Goal: Find specific page/section: Find specific page/section

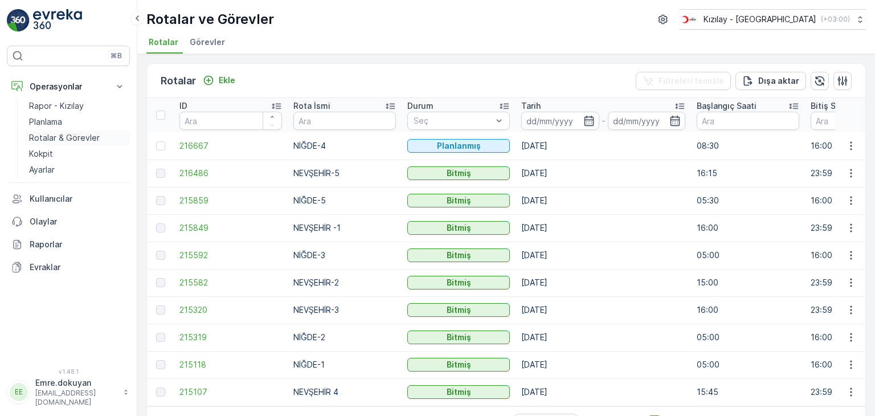
click at [52, 138] on p "Rotalar & Görevler" at bounding box center [64, 137] width 71 height 11
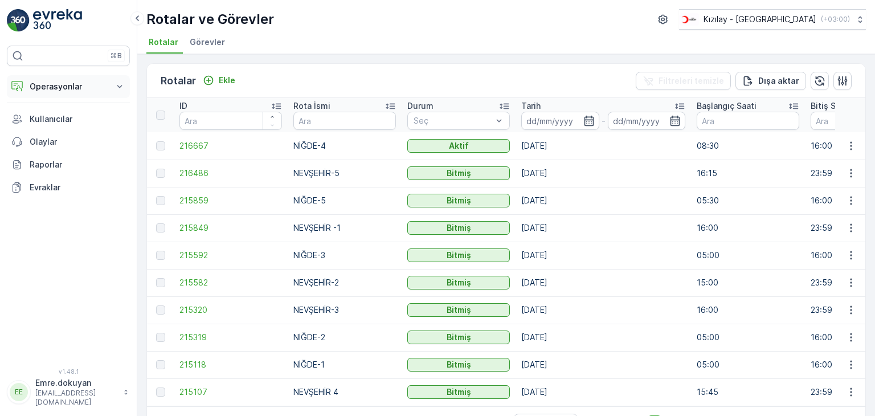
click at [50, 80] on button "Operasyonlar" at bounding box center [68, 86] width 123 height 23
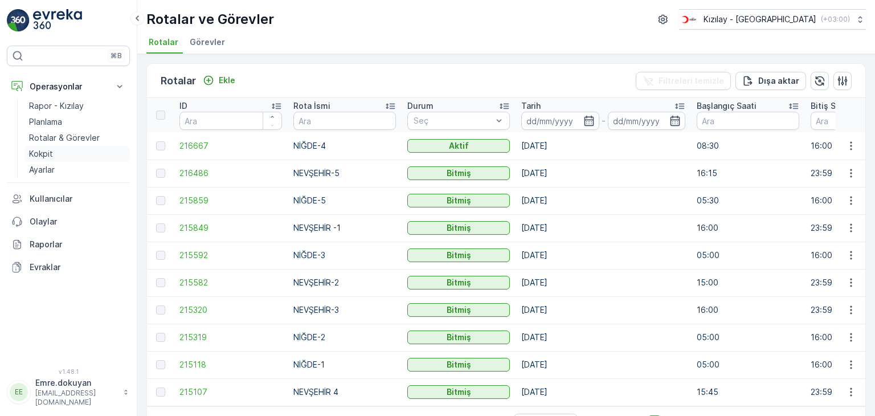
click at [52, 155] on p "Kokpit" at bounding box center [41, 153] width 24 height 11
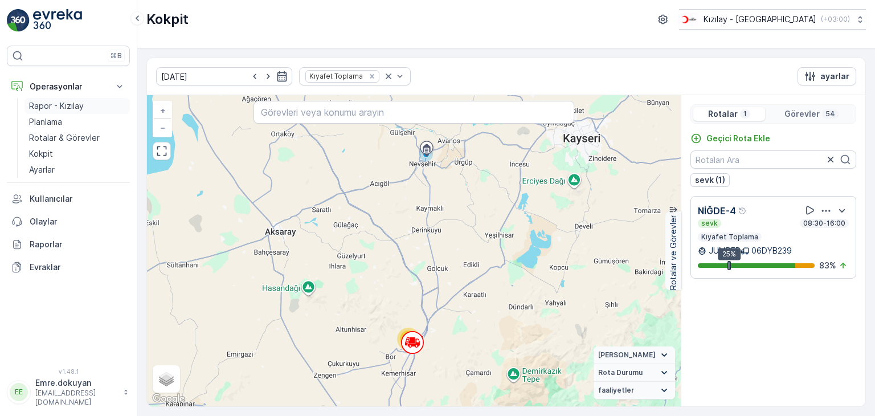
click at [49, 101] on p "Rapor - Kızılay" at bounding box center [56, 105] width 55 height 11
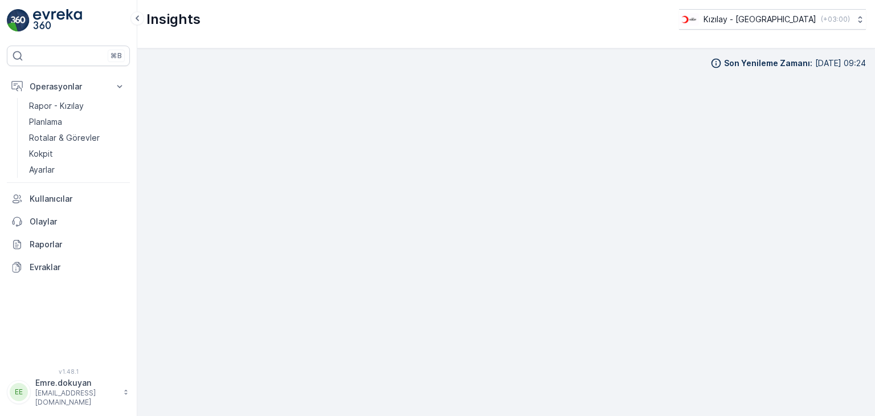
scroll to position [10, 0]
